Goal: Complete application form

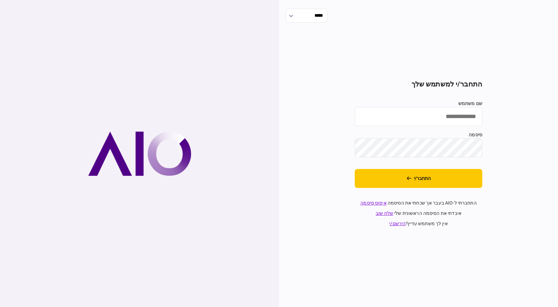
type input "**********"
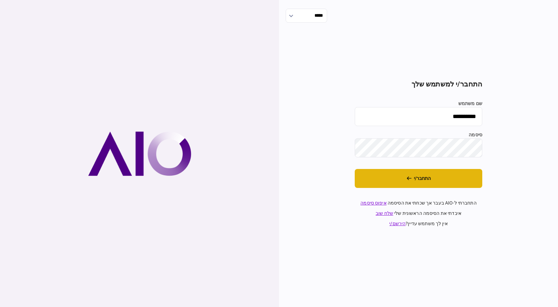
click at [442, 182] on button "התחבר/י" at bounding box center [419, 178] width 128 height 19
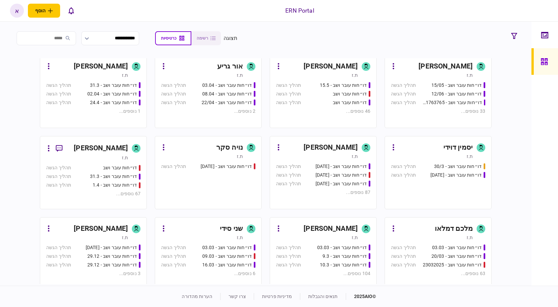
scroll to position [166, 0]
click at [306, 238] on div "ת.ז" at bounding box center [317, 236] width 82 height 7
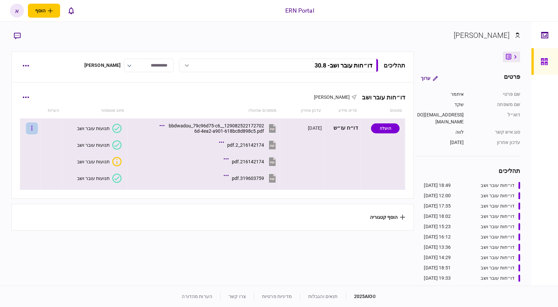
click at [33, 127] on button "button" at bounding box center [32, 128] width 12 height 12
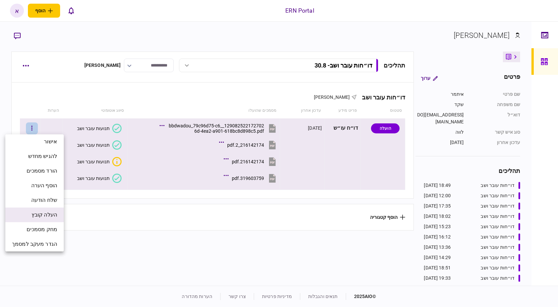
click at [35, 214] on span "העלה קובץ" at bounding box center [45, 215] width 26 height 8
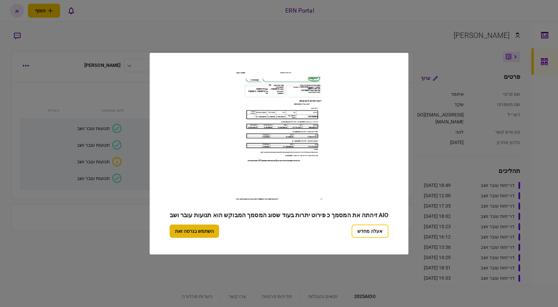
click at [201, 229] on button "השתמש בגרסה זאת" at bounding box center [194, 230] width 49 height 13
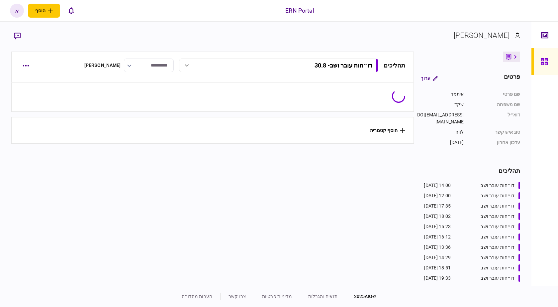
type input "**********"
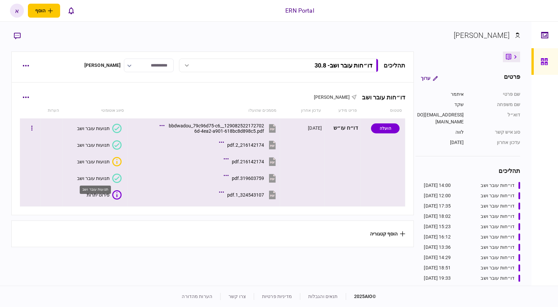
click at [108, 178] on div "תנועות עובר ושב" at bounding box center [93, 177] width 33 height 5
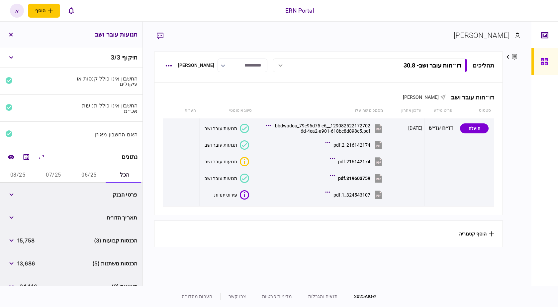
click at [71, 178] on button "07/25" at bounding box center [54, 175] width 36 height 16
click at [79, 178] on button "06/25" at bounding box center [89, 175] width 36 height 16
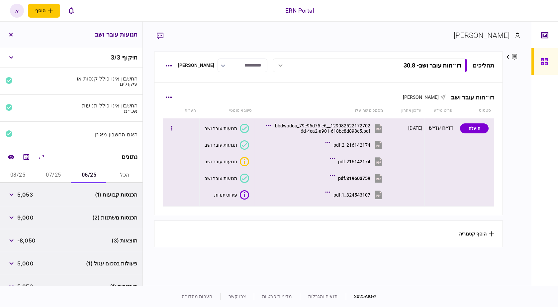
click at [351, 198] on button "324543107_1.pdf" at bounding box center [355, 194] width 57 height 15
click at [365, 179] on div "319603759.pdf" at bounding box center [354, 177] width 32 height 5
click at [175, 125] on button "button" at bounding box center [172, 128] width 12 height 12
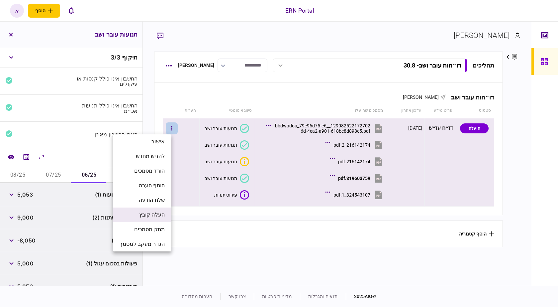
click at [165, 215] on li "העלה קובץ" at bounding box center [142, 214] width 58 height 15
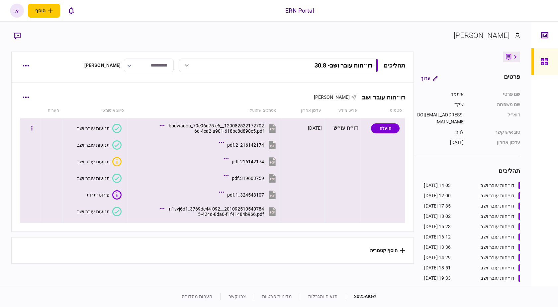
click at [110, 213] on button "תנועות עובר ושב" at bounding box center [99, 211] width 45 height 9
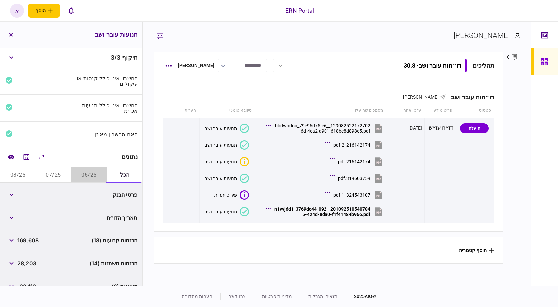
click at [86, 171] on button "06/25" at bounding box center [89, 175] width 36 height 16
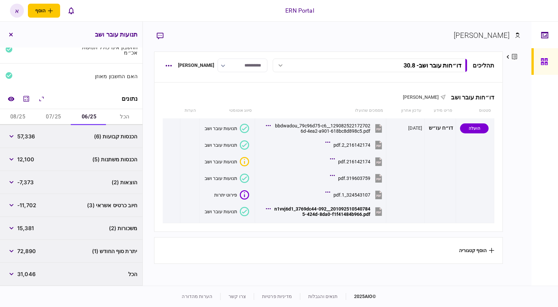
click at [30, 139] on span "57,336" at bounding box center [26, 136] width 18 height 8
click at [25, 134] on span "57,336" at bounding box center [26, 136] width 18 height 8
click at [31, 161] on span "12,100" at bounding box center [25, 159] width 17 height 8
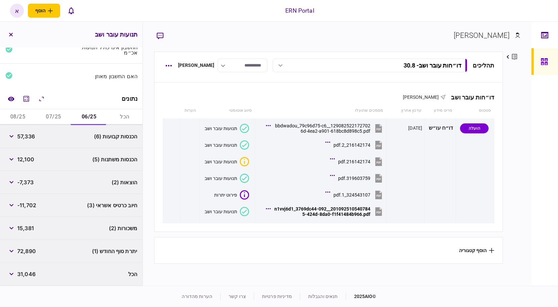
click at [31, 161] on span "12,100" at bounding box center [25, 159] width 17 height 8
click at [28, 185] on span "-7,373" at bounding box center [25, 182] width 16 height 8
copy span "7,373"
click at [34, 248] on span "72,890" at bounding box center [26, 251] width 19 height 8
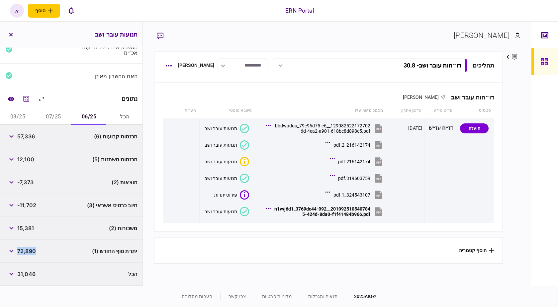
click at [34, 248] on span "72,890" at bounding box center [26, 251] width 19 height 8
copy span "72,890"
click at [51, 117] on button "07/25" at bounding box center [54, 117] width 36 height 16
click at [26, 136] on span "58,532" at bounding box center [26, 136] width 19 height 8
copy span "58,532"
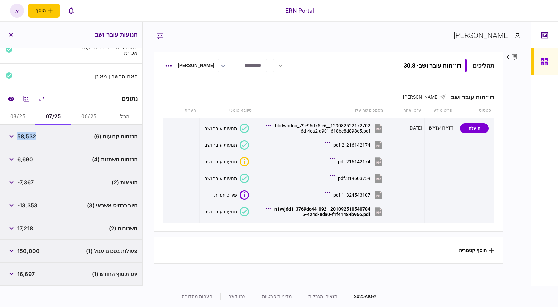
click at [26, 136] on span "58,532" at bounding box center [26, 136] width 19 height 8
click at [26, 158] on span "6,690" at bounding box center [25, 159] width 16 height 8
copy span "6,690"
click at [26, 158] on span "6,690" at bounding box center [25, 159] width 16 height 8
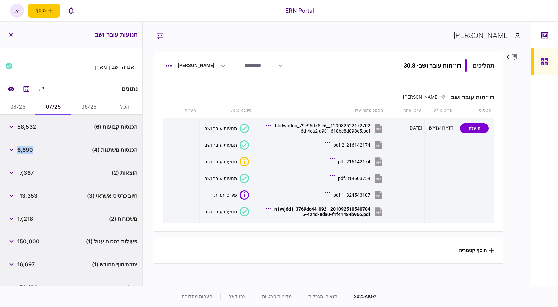
scroll to position [81, 0]
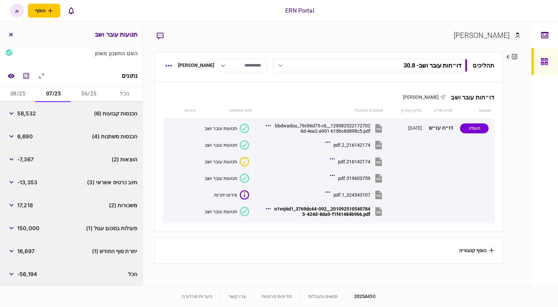
click at [26, 160] on span "-7,367" at bounding box center [25, 159] width 16 height 8
click at [11, 228] on icon "button" at bounding box center [11, 228] width 4 height 3
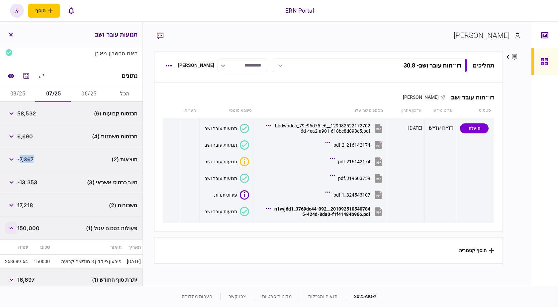
click at [11, 228] on icon "button" at bounding box center [11, 228] width 4 height 3
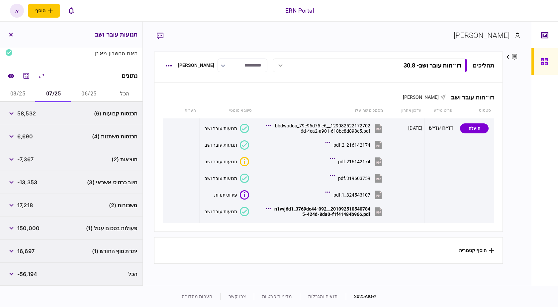
click at [27, 250] on span "16,697" at bounding box center [25, 251] width 17 height 8
copy span "16,697"
click at [21, 95] on button "08/25" at bounding box center [18, 94] width 36 height 16
click at [24, 114] on span "53,740" at bounding box center [26, 113] width 19 height 8
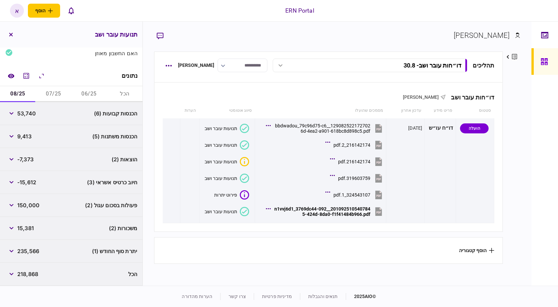
click at [24, 114] on span "53,740" at bounding box center [26, 113] width 19 height 8
copy span "53,740"
click at [28, 135] on span "9,413" at bounding box center [24, 136] width 14 height 8
click at [31, 162] on span "-7,373" at bounding box center [25, 159] width 16 height 8
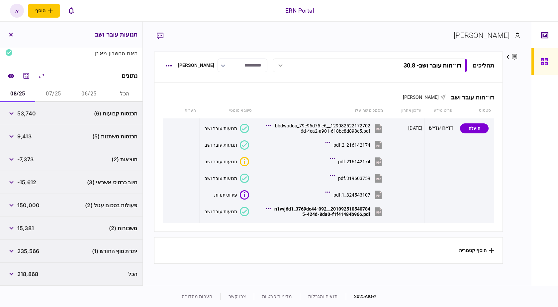
click at [30, 157] on span "-7,373" at bounding box center [25, 159] width 16 height 8
click at [27, 252] on span "235,566" at bounding box center [28, 251] width 22 height 8
copy span "235,566"
click at [27, 252] on span "235,566" at bounding box center [28, 251] width 22 height 8
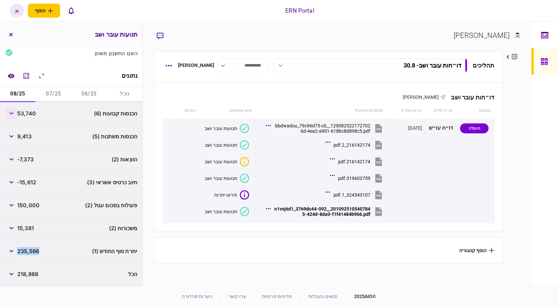
click at [9, 111] on button "button" at bounding box center [11, 113] width 12 height 12
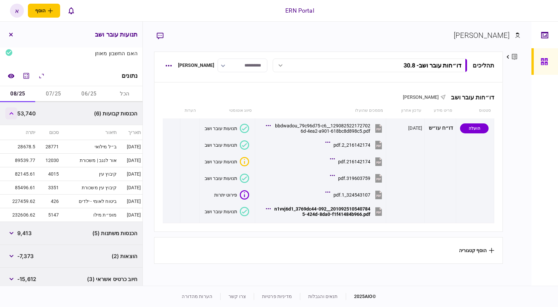
click at [9, 111] on button "button" at bounding box center [11, 113] width 12 height 12
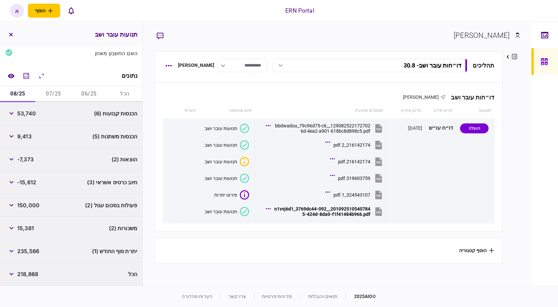
click at [34, 158] on span "-7,373" at bounding box center [25, 159] width 16 height 8
click at [32, 158] on span "-7,373" at bounding box center [25, 159] width 16 height 8
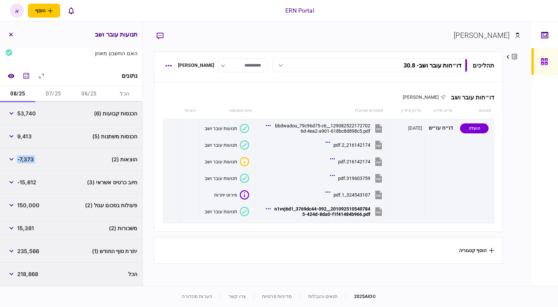
click at [31, 158] on span "-7,373" at bounding box center [25, 159] width 16 height 8
click at [28, 136] on span "9,413" at bounding box center [24, 136] width 14 height 8
copy span "9,413"
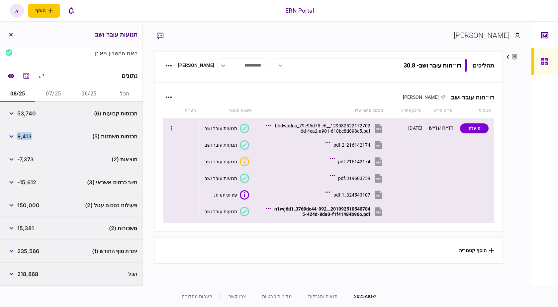
click at [327, 213] on div "201092510540784__n1vvj6d1_3769dc44-0925-424d-8da0-f1f41484b966.pdf" at bounding box center [322, 211] width 96 height 11
